Goal: Complete application form

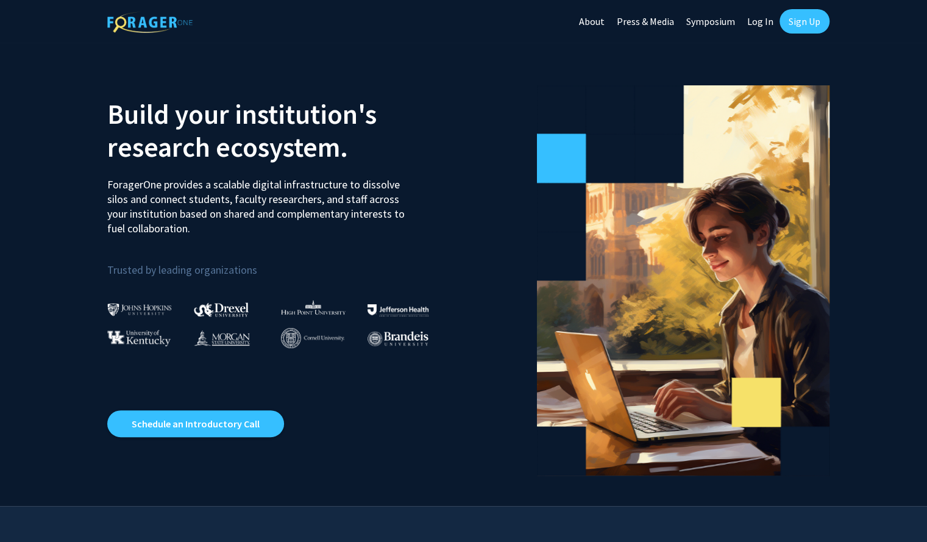
click at [753, 19] on link "Log In" at bounding box center [760, 21] width 38 height 43
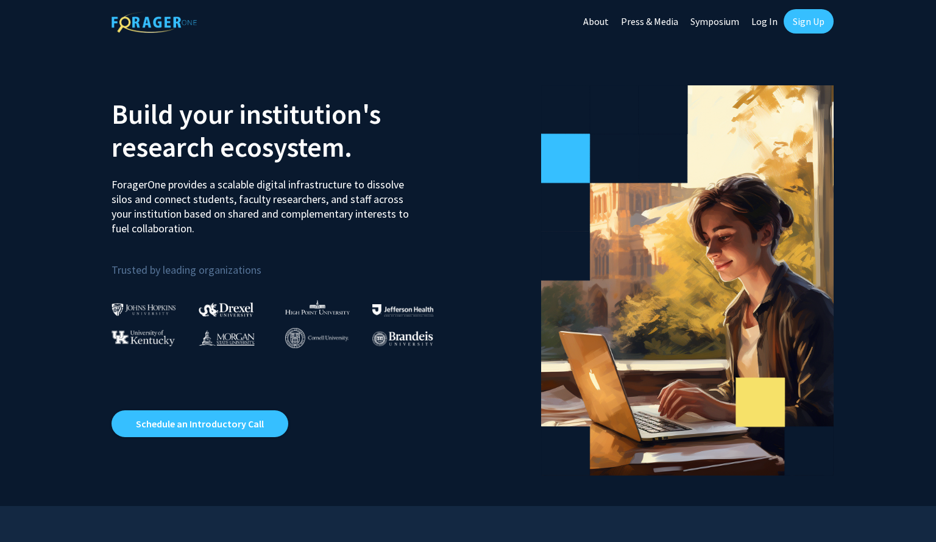
select select
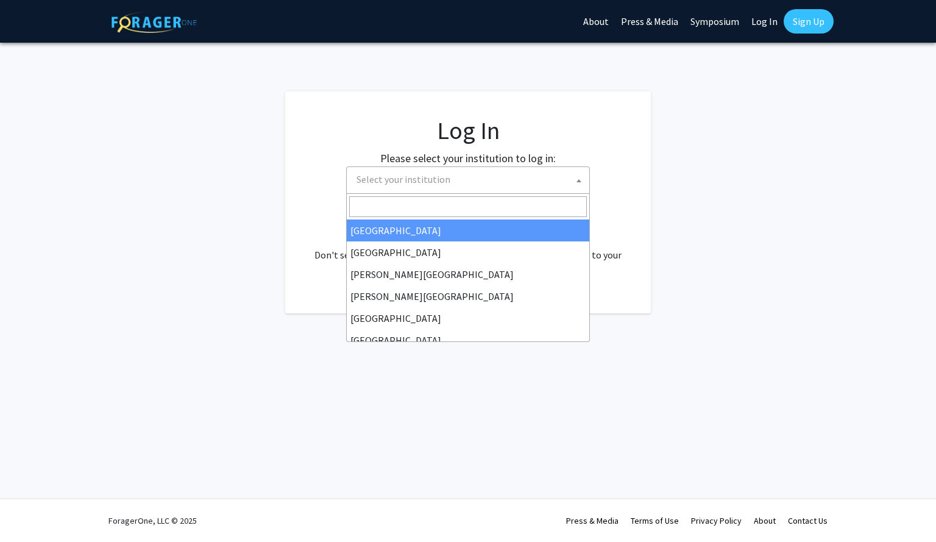
click at [535, 167] on span "Select your institution" at bounding box center [471, 179] width 238 height 25
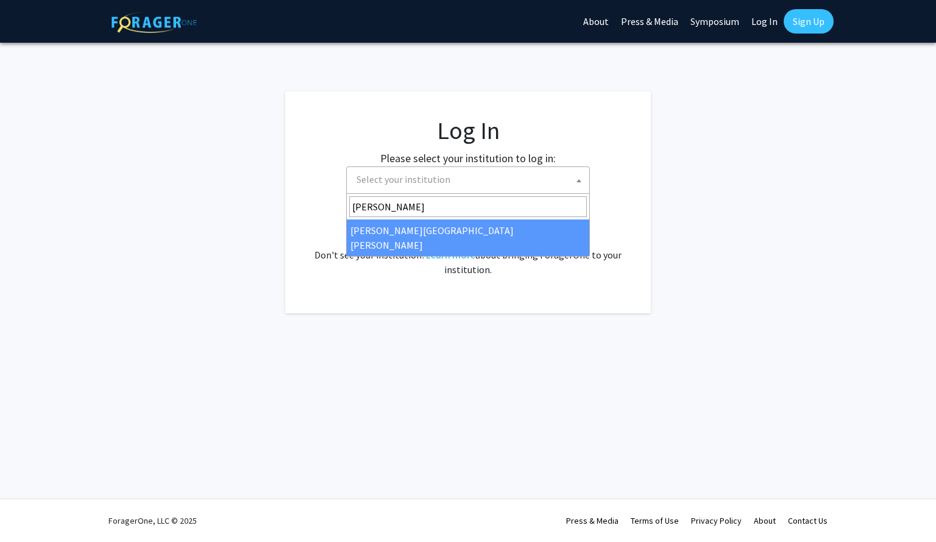
type input "JOhns"
select select "1"
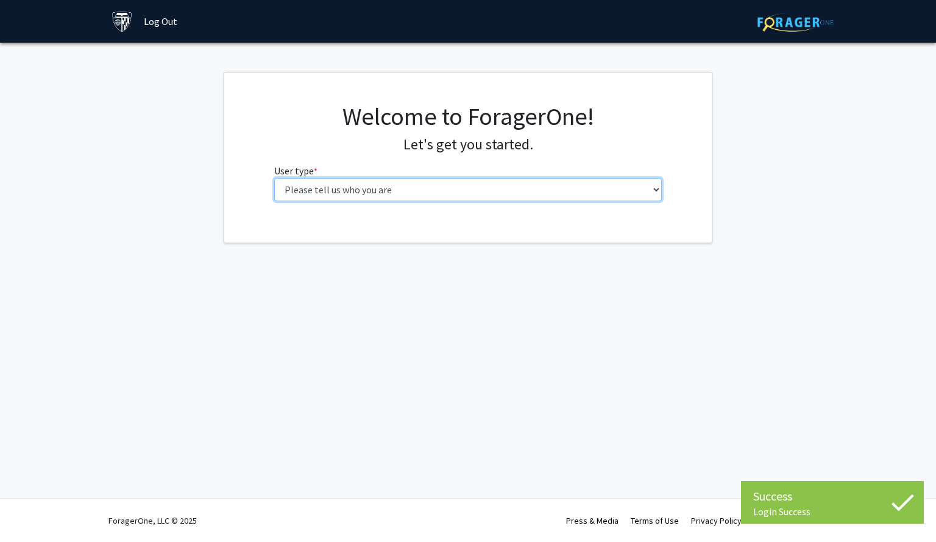
click at [467, 192] on select "Please tell us who you are Undergraduate Student Master's Student Doctoral Cand…" at bounding box center [468, 189] width 388 height 23
select select "1: undergrad"
click at [274, 178] on select "Please tell us who you are Undergraduate Student Master's Student Doctoral Cand…" at bounding box center [468, 189] width 388 height 23
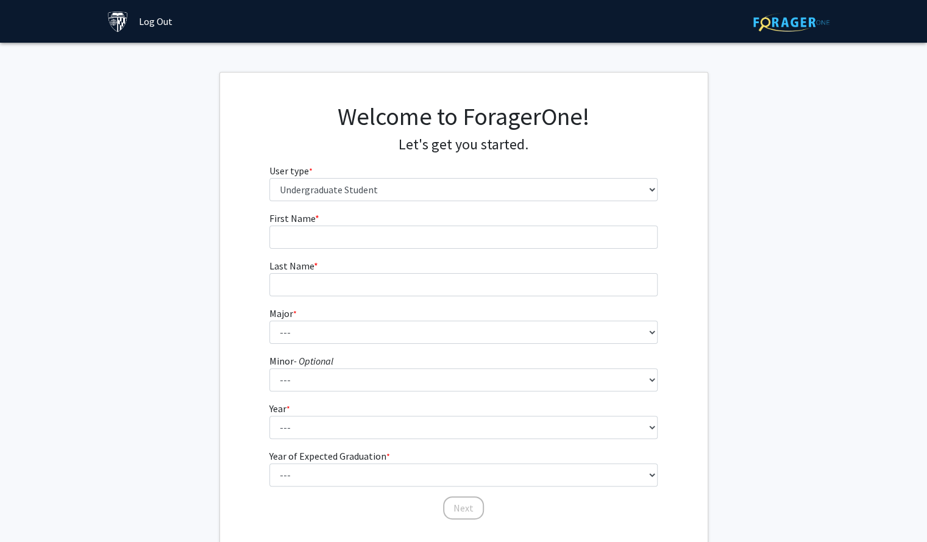
click at [467, 256] on form "First Name * required Last Name * required Major * required --- Africana Studie…" at bounding box center [463, 359] width 388 height 297
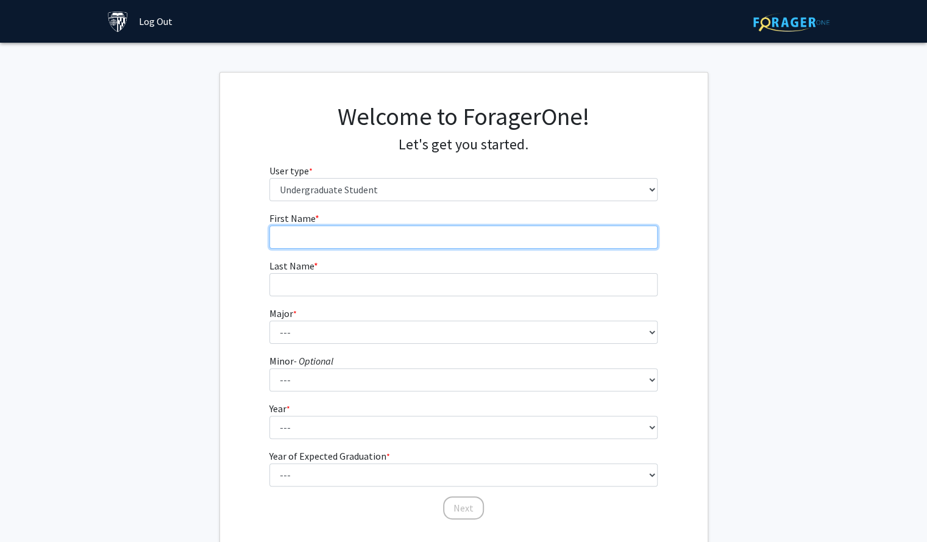
click at [474, 241] on input "First Name * required" at bounding box center [463, 237] width 388 height 23
type input "[PERSON_NAME]"
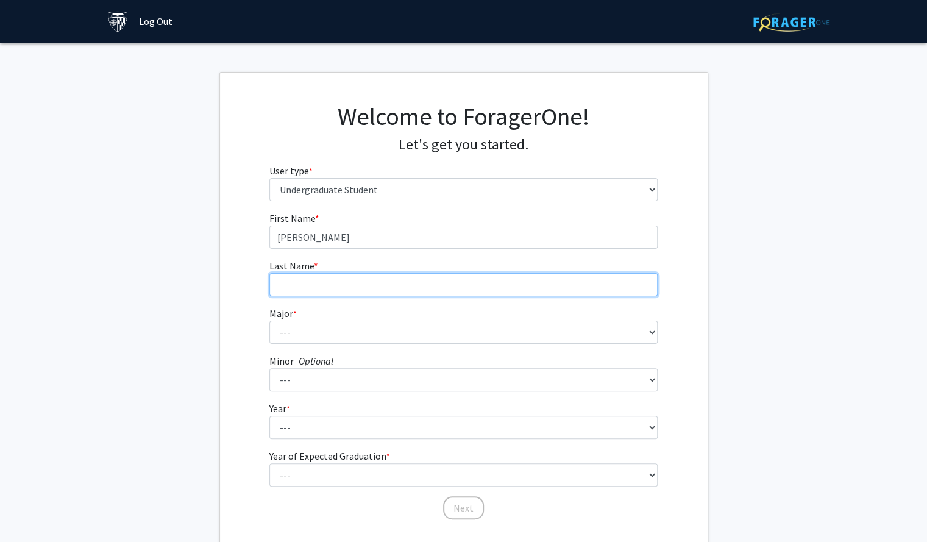
click at [453, 285] on input "Last Name * required" at bounding box center [463, 284] width 388 height 23
type input "[PERSON_NAME]"
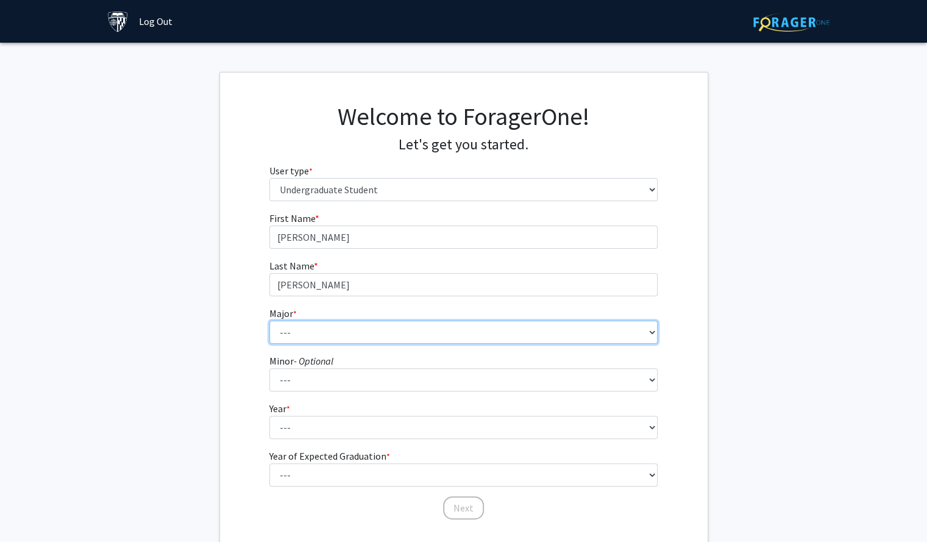
click at [414, 338] on select "--- Africana Studies Anthropology Applied Mathematics & Statistics Archaeology …" at bounding box center [463, 332] width 388 height 23
select select "41: 55"
click at [269, 321] on select "--- Africana Studies Anthropology Applied Mathematics & Statistics Archaeology …" at bounding box center [463, 332] width 388 height 23
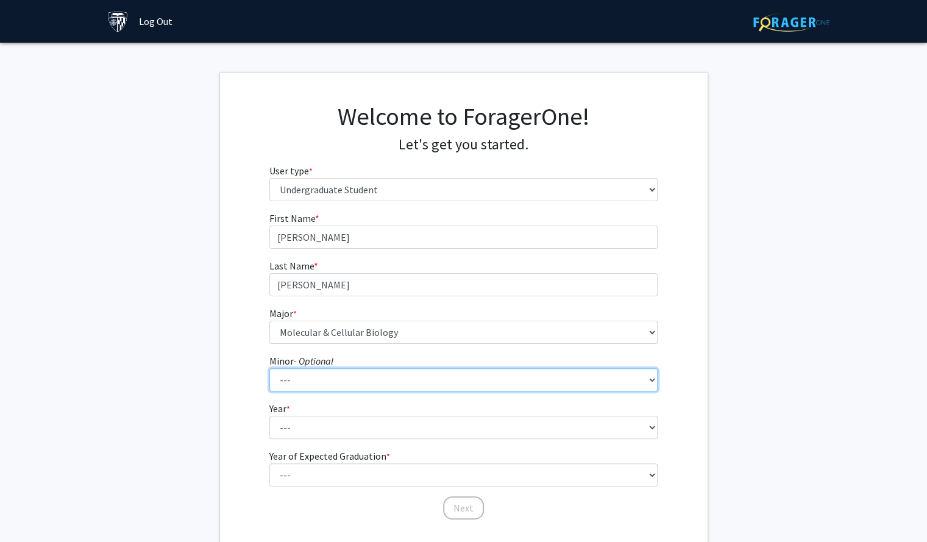
click at [324, 389] on select "--- Accounting and Financial Management Africana Studies Anthropology Applied M…" at bounding box center [463, 379] width 388 height 23
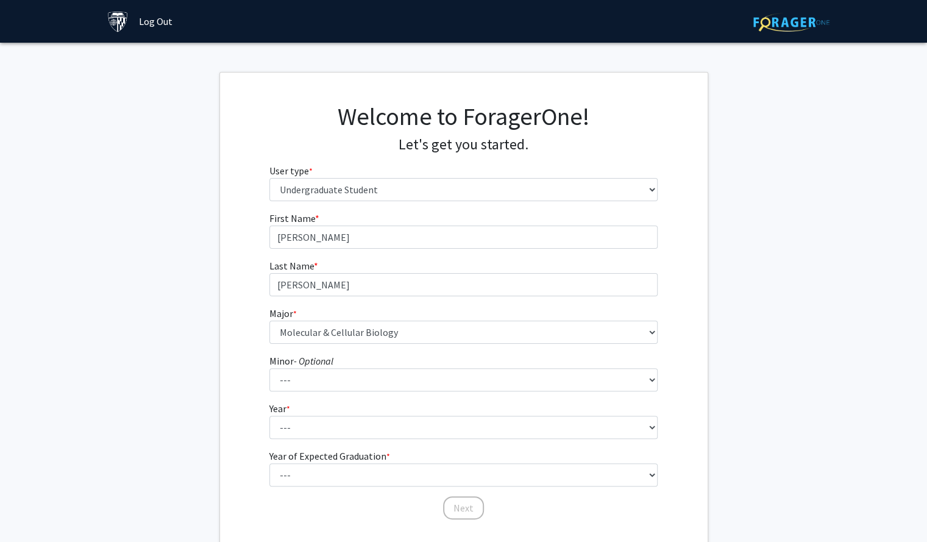
click at [203, 341] on fg-get-started "Welcome to ForagerOne! Let's get you started. User type * required Please tell …" at bounding box center [463, 312] width 927 height 481
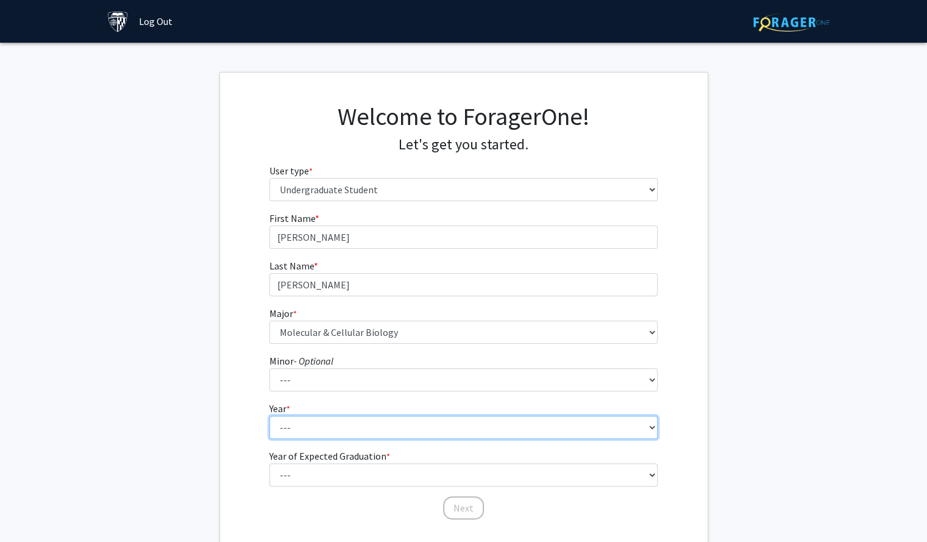
click at [307, 422] on select "--- First-year Sophomore Junior Senior Postbaccalaureate Certificate" at bounding box center [463, 427] width 388 height 23
select select "1: first-year"
click at [269, 416] on select "--- First-year Sophomore Junior Senior Postbaccalaureate Certificate" at bounding box center [463, 427] width 388 height 23
click at [353, 433] on select "--- First-year Sophomore Junior Senior Postbaccalaureate Certificate" at bounding box center [463, 427] width 388 height 23
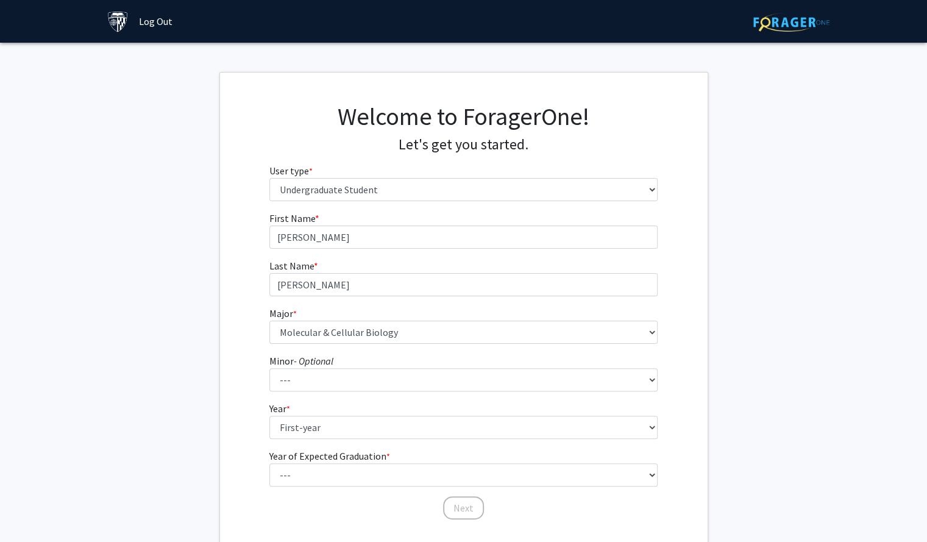
click at [238, 456] on div "First Name * required [PERSON_NAME] Last Name * required [PERSON_NAME] Major * …" at bounding box center [464, 366] width 488 height 310
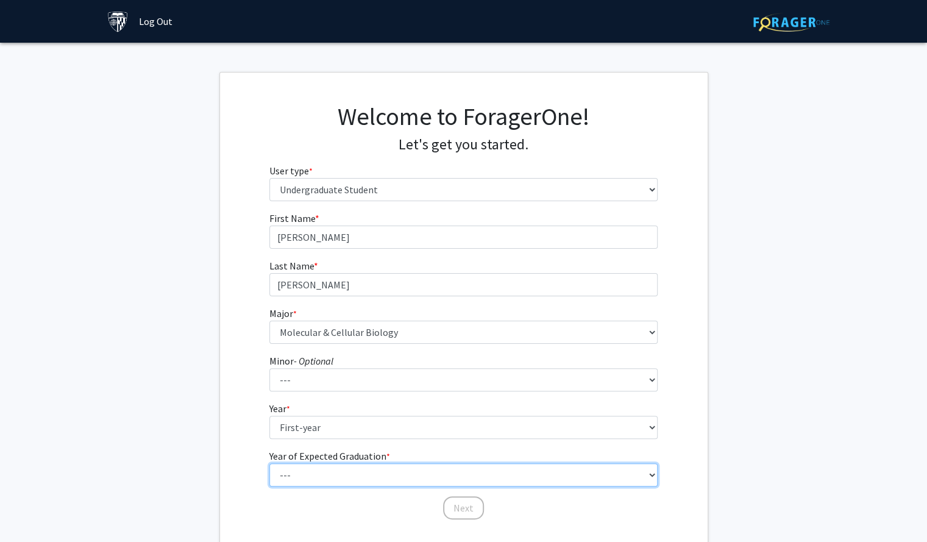
click at [288, 472] on select "--- 2025 2026 2027 2028 2029 2030 2031 2032 2033 2034" at bounding box center [463, 474] width 388 height 23
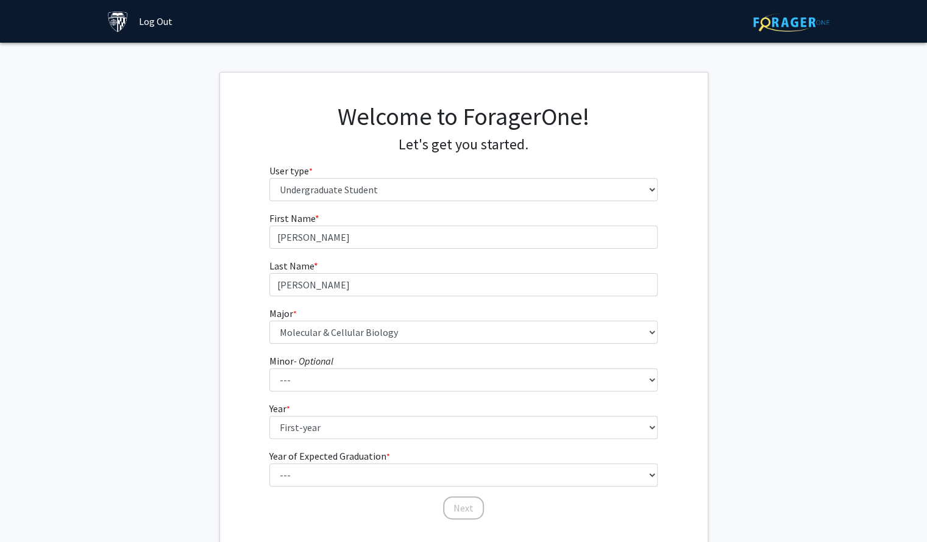
click at [235, 426] on div "First Name * required [PERSON_NAME] Last Name * required [PERSON_NAME] Major * …" at bounding box center [464, 366] width 488 height 310
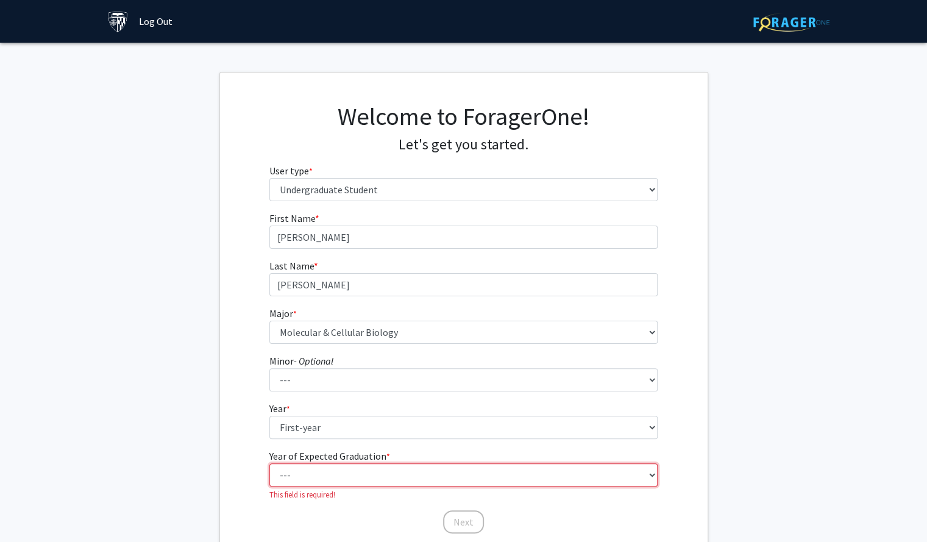
click at [330, 470] on select "--- 2025 2026 2027 2028 2029 2030 2031 2032 2033 2034" at bounding box center [463, 474] width 388 height 23
select select "5: 2029"
click at [269, 463] on select "--- 2025 2026 2027 2028 2029 2030 2031 2032 2033 2034" at bounding box center [463, 474] width 388 height 23
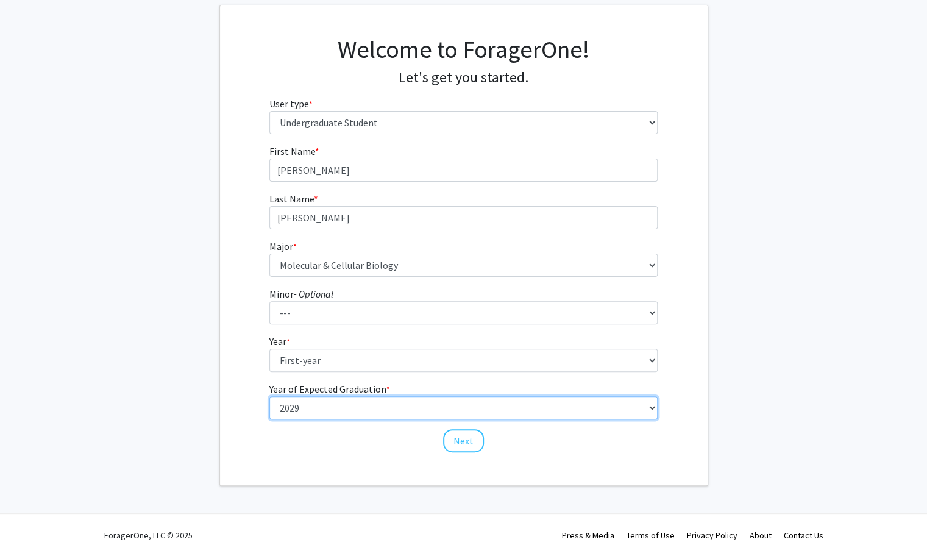
scroll to position [68, 0]
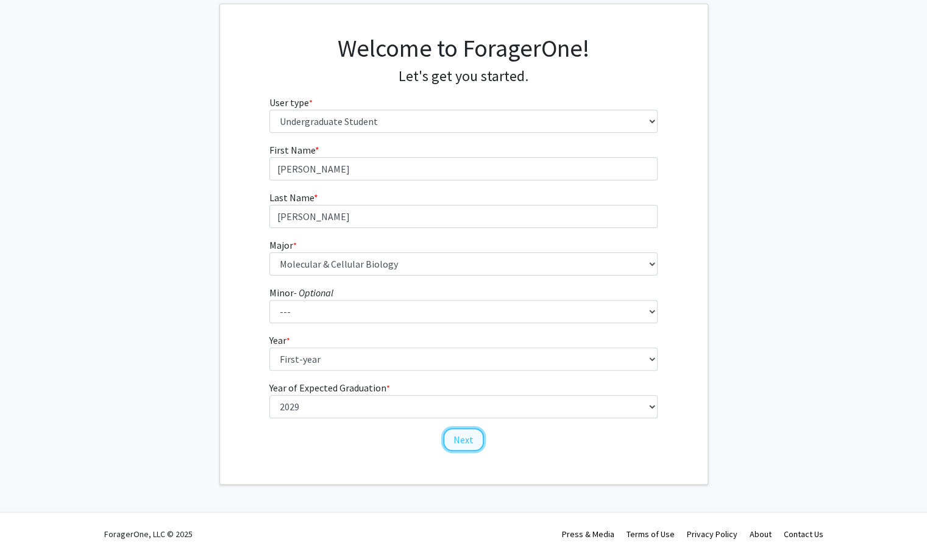
click at [470, 442] on button "Next" at bounding box center [463, 439] width 41 height 23
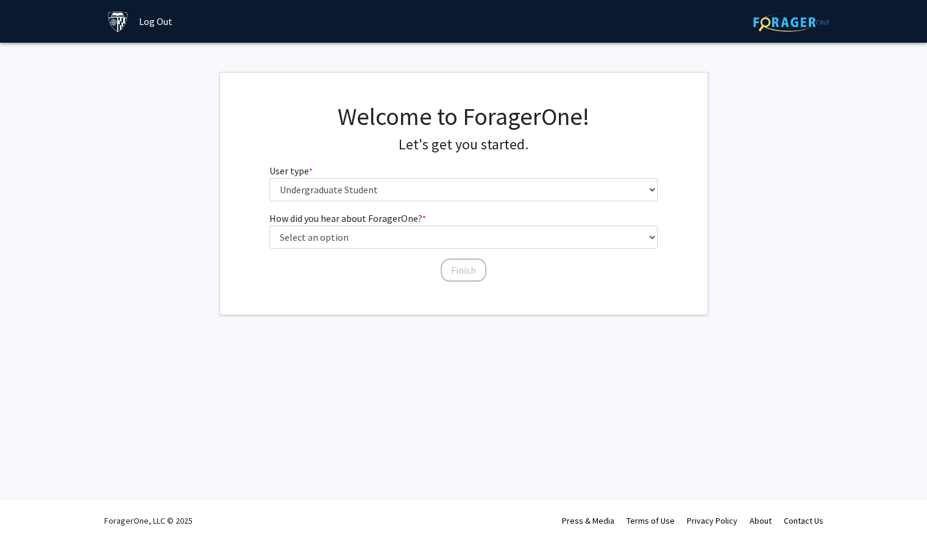
scroll to position [0, 0]
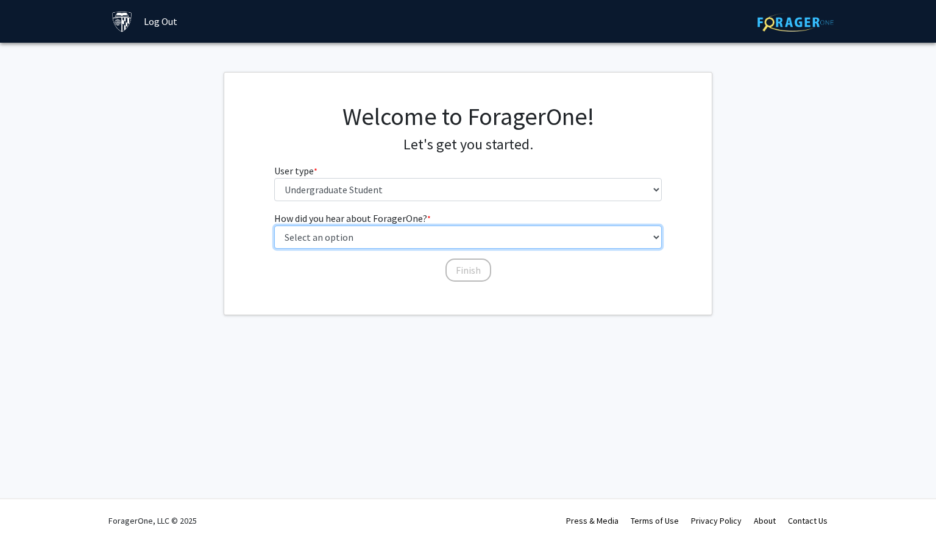
click at [398, 235] on select "Select an option Peer/student recommendation Faculty/staff recommendation Unive…" at bounding box center [468, 237] width 388 height 23
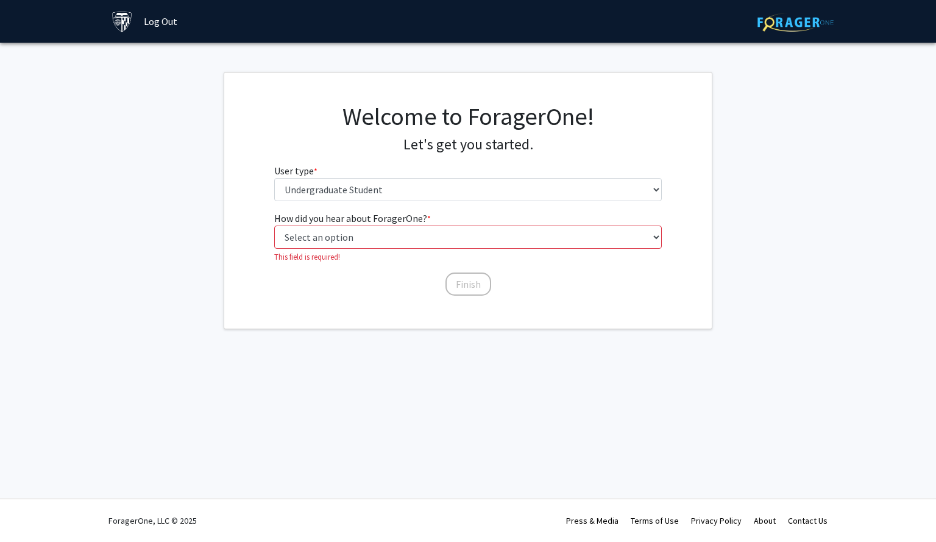
click at [296, 429] on div "Skip navigation Log Out Complete your profile × To continue, you need to make s…" at bounding box center [468, 271] width 936 height 542
click at [469, 260] on p "This field is required!" at bounding box center [468, 257] width 388 height 12
click at [485, 237] on select "Select an option Peer/student recommendation Faculty/staff recommendation Unive…" at bounding box center [468, 237] width 388 height 23
select select "1: peer_recommendation"
click at [274, 226] on select "Select an option Peer/student recommendation Faculty/staff recommendation Unive…" at bounding box center [468, 237] width 388 height 23
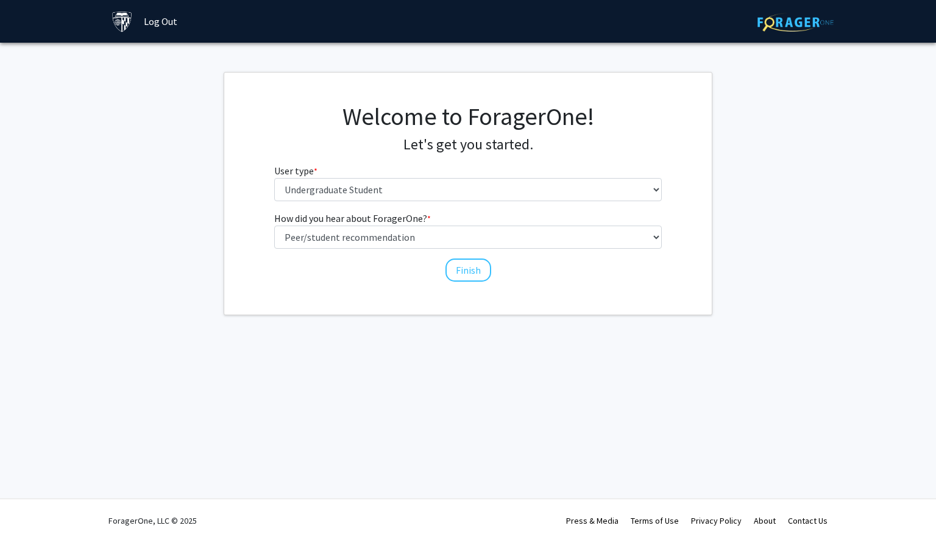
click at [447, 280] on div "How did you hear about ForagerOne? * required Select an option Peer/student rec…" at bounding box center [468, 247] width 407 height 72
click at [476, 274] on button "Finish" at bounding box center [469, 269] width 46 height 23
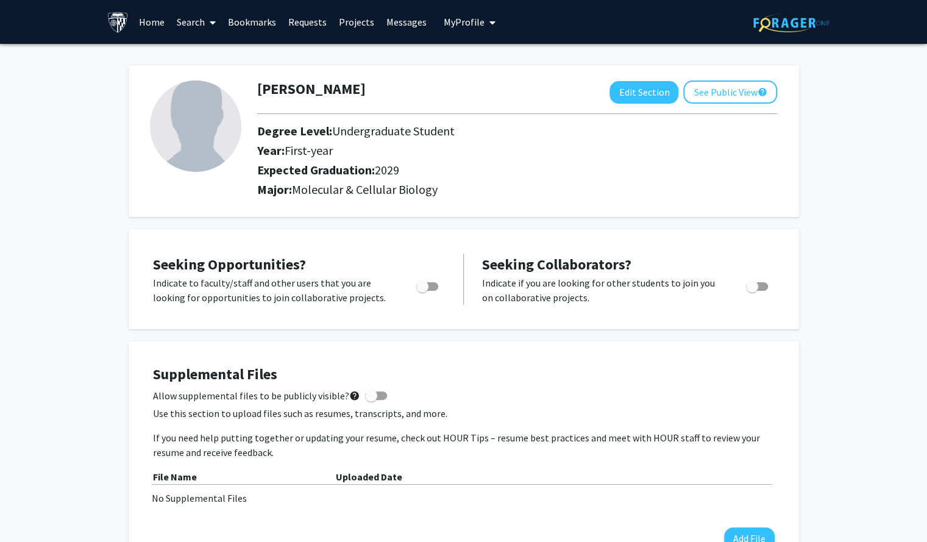
click at [180, 26] on link "Search" at bounding box center [196, 22] width 51 height 43
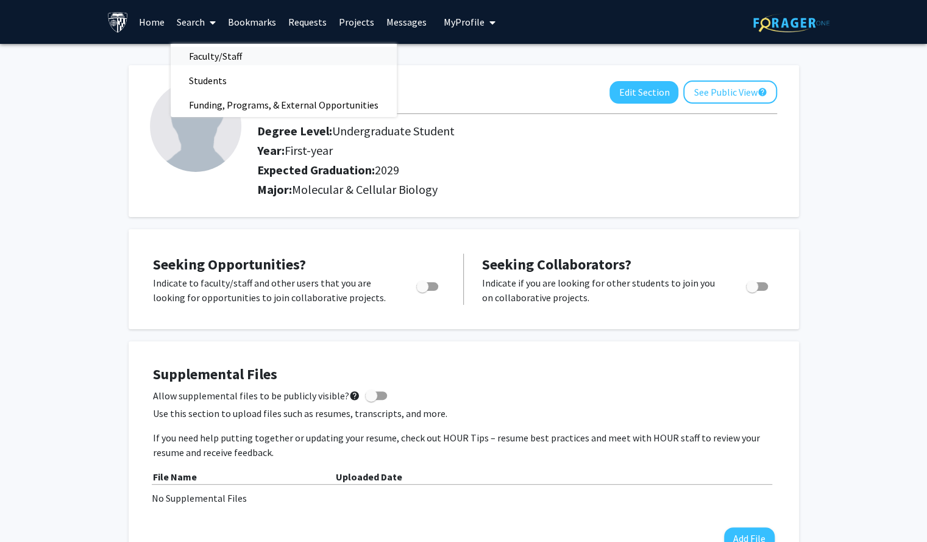
click at [199, 58] on span "Faculty/Staff" at bounding box center [216, 56] width 90 height 24
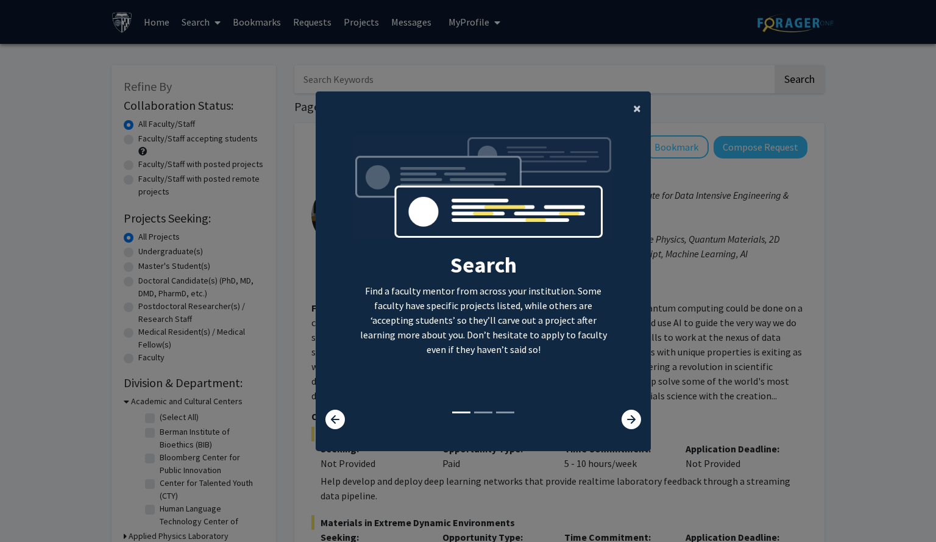
click at [634, 99] on span "×" at bounding box center [637, 108] width 8 height 19
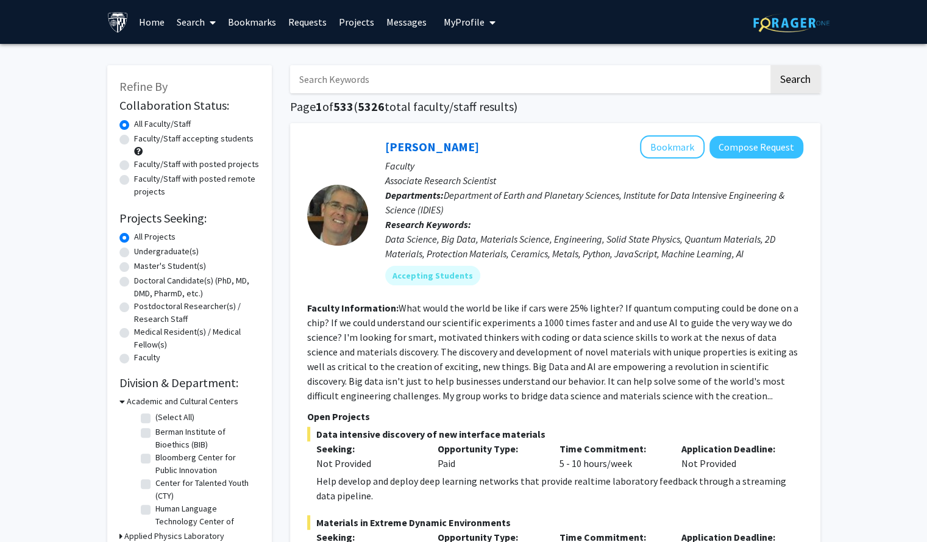
click at [424, 84] on input "Search Keywords" at bounding box center [529, 79] width 478 height 28
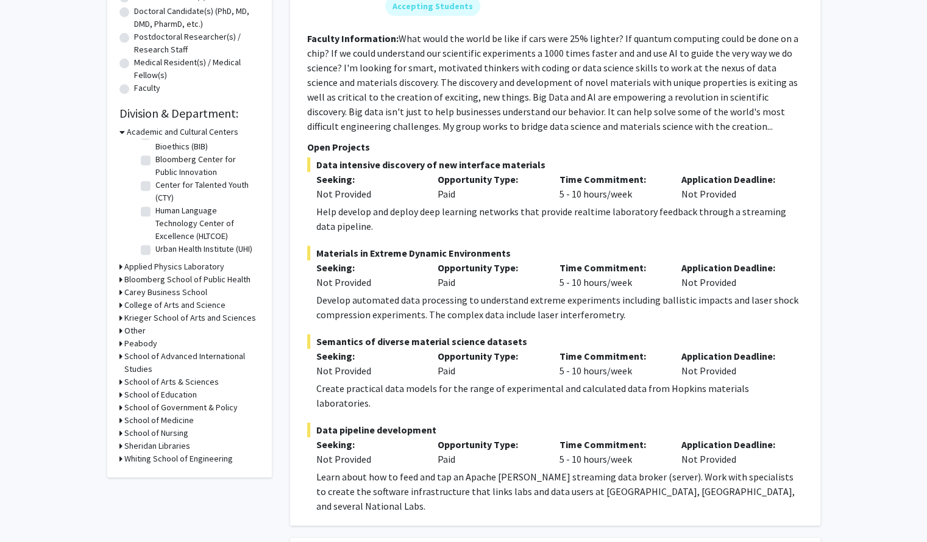
scroll to position [272, 0]
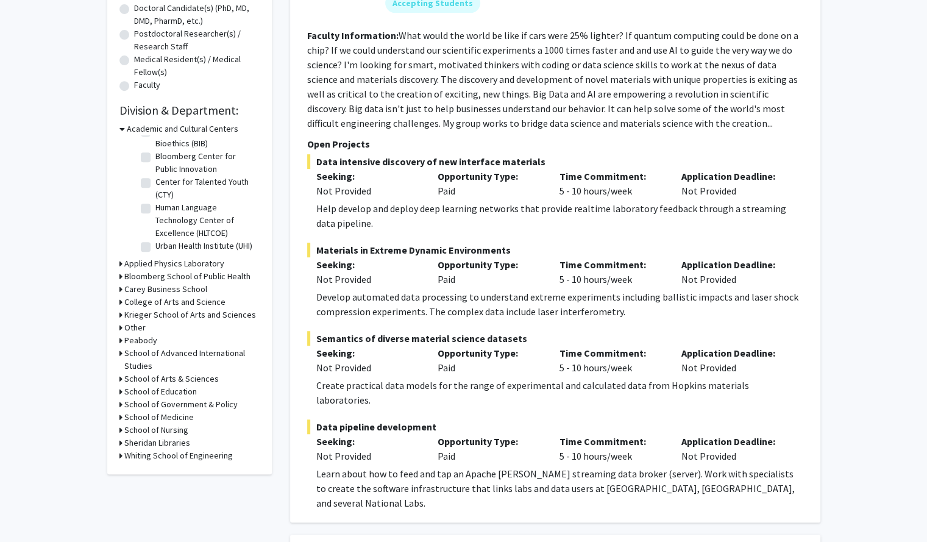
click at [123, 128] on icon at bounding box center [121, 129] width 5 height 13
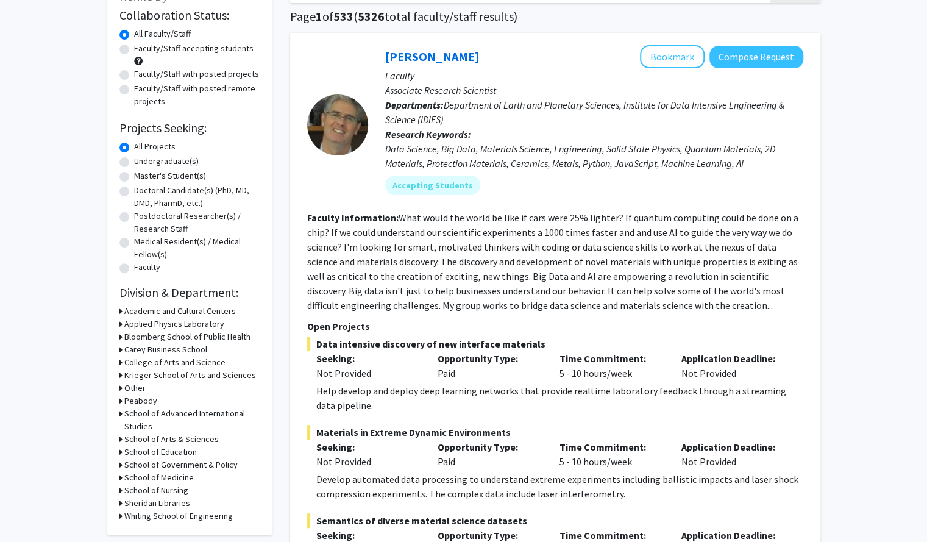
scroll to position [2, 0]
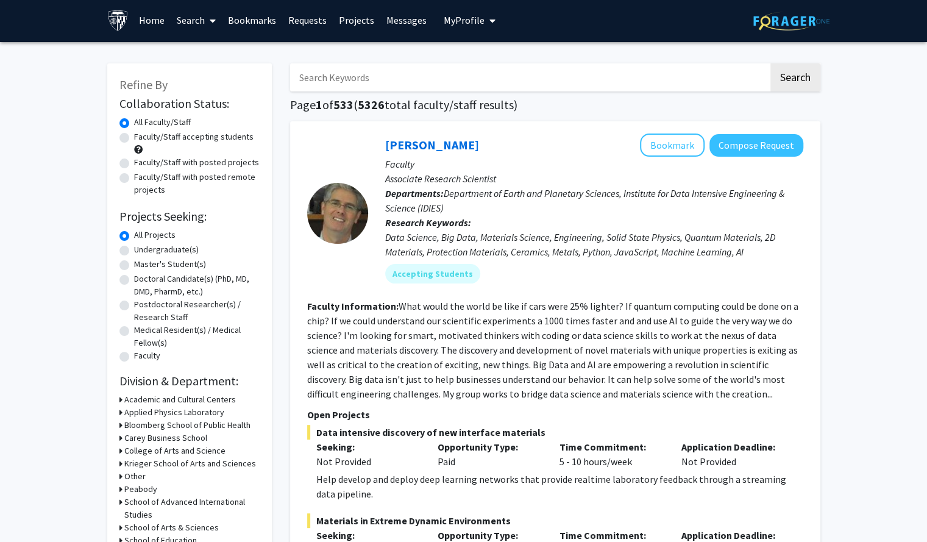
click at [402, 76] on input "Search Keywords" at bounding box center [529, 77] width 478 height 28
